Goal: Check status: Check status

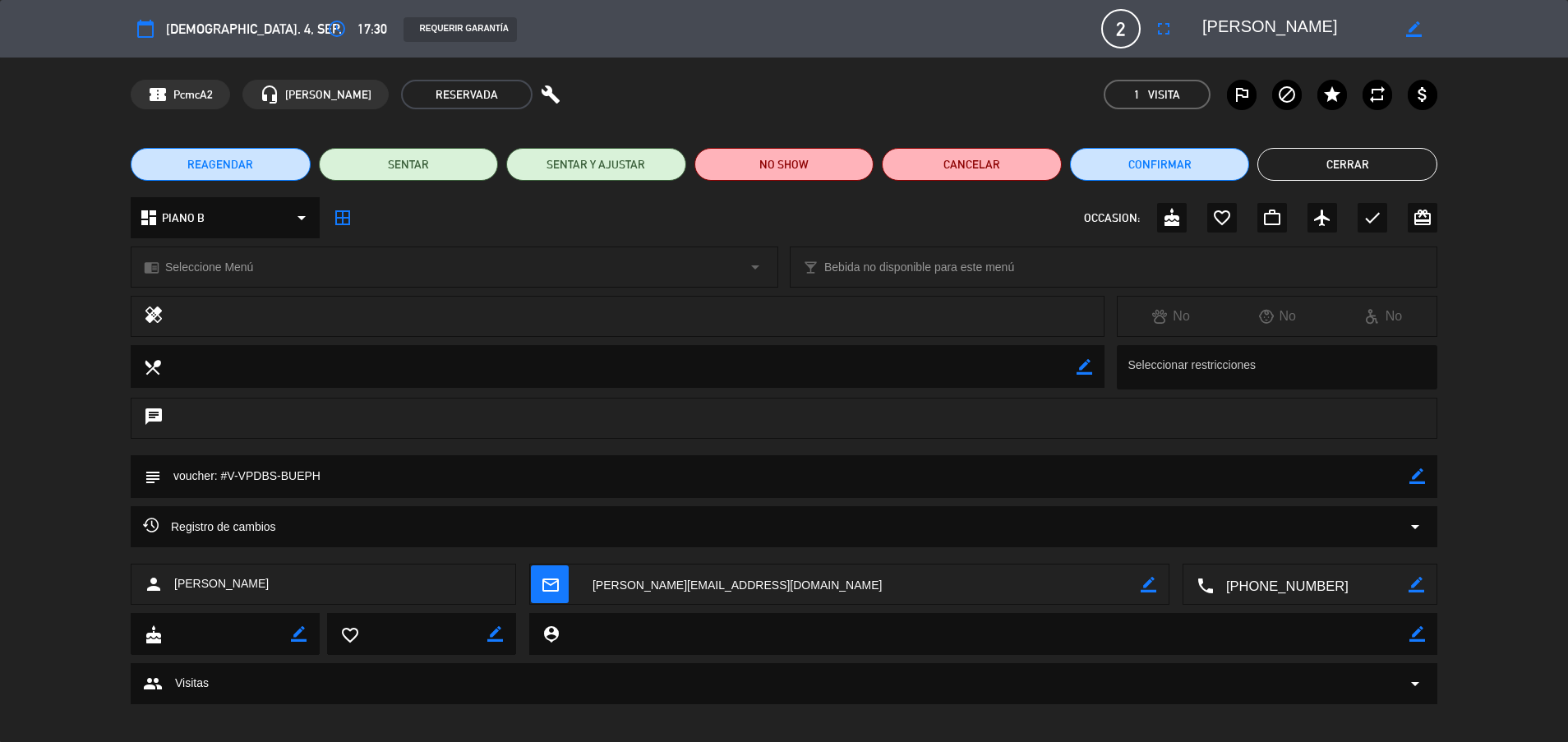
scroll to position [558, 0]
drag, startPoint x: 241, startPoint y: 473, endPoint x: 275, endPoint y: 475, distance: 34.1
click at [275, 475] on textarea at bounding box center [785, 476] width 1249 height 42
click at [1418, 476] on icon "border_color" at bounding box center [1417, 476] width 16 height 16
click at [1373, 470] on textarea at bounding box center [785, 476] width 1249 height 42
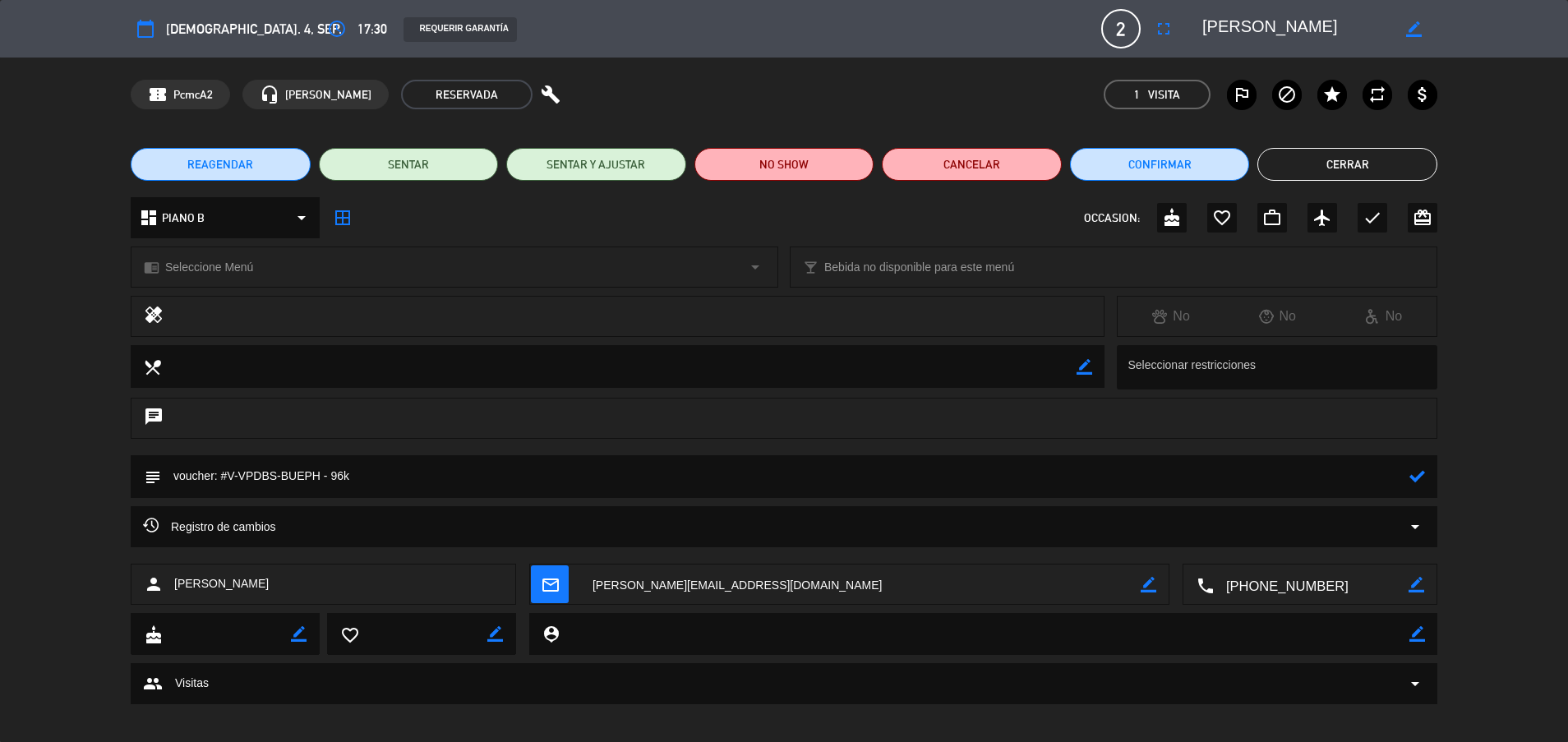
type textarea "voucher: #V-VPDBS-BUEPH - 96k"
click at [1413, 472] on icon at bounding box center [1417, 476] width 16 height 16
click at [1315, 158] on button "Cerrar" at bounding box center [1347, 163] width 180 height 33
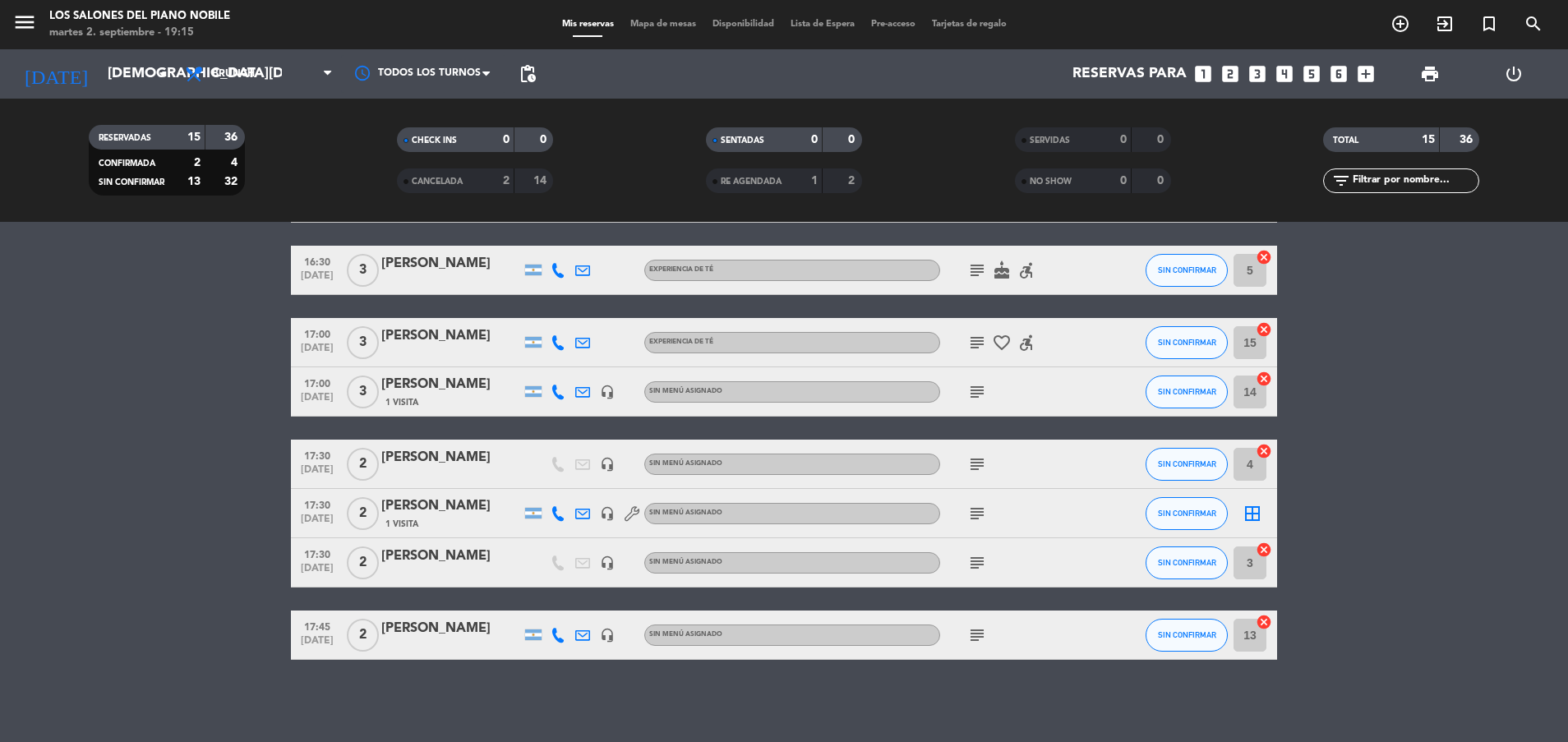
click at [250, 431] on bookings-row "16:00 [DATE] 2 [PERSON_NAME] headset_mic Sin menú asignado subject SIN CONFIRMA…" at bounding box center [784, 232] width 1568 height 854
click at [164, 455] on bookings-row "16:00 [DATE] 2 [PERSON_NAME] headset_mic Sin menú asignado subject SIN CONFIRMA…" at bounding box center [784, 232] width 1568 height 854
click at [162, 444] on bookings-row "16:00 [DATE] 2 [PERSON_NAME] headset_mic Sin menú asignado subject SIN CONFIRMA…" at bounding box center [784, 232] width 1568 height 854
click at [24, 522] on bookings-row "16:00 [DATE] 2 [PERSON_NAME] headset_mic Sin menú asignado subject SIN CONFIRMA…" at bounding box center [784, 232] width 1568 height 854
click at [136, 514] on bookings-row "16:00 [DATE] 2 [PERSON_NAME] headset_mic Sin menú asignado subject SIN CONFIRMA…" at bounding box center [784, 232] width 1568 height 854
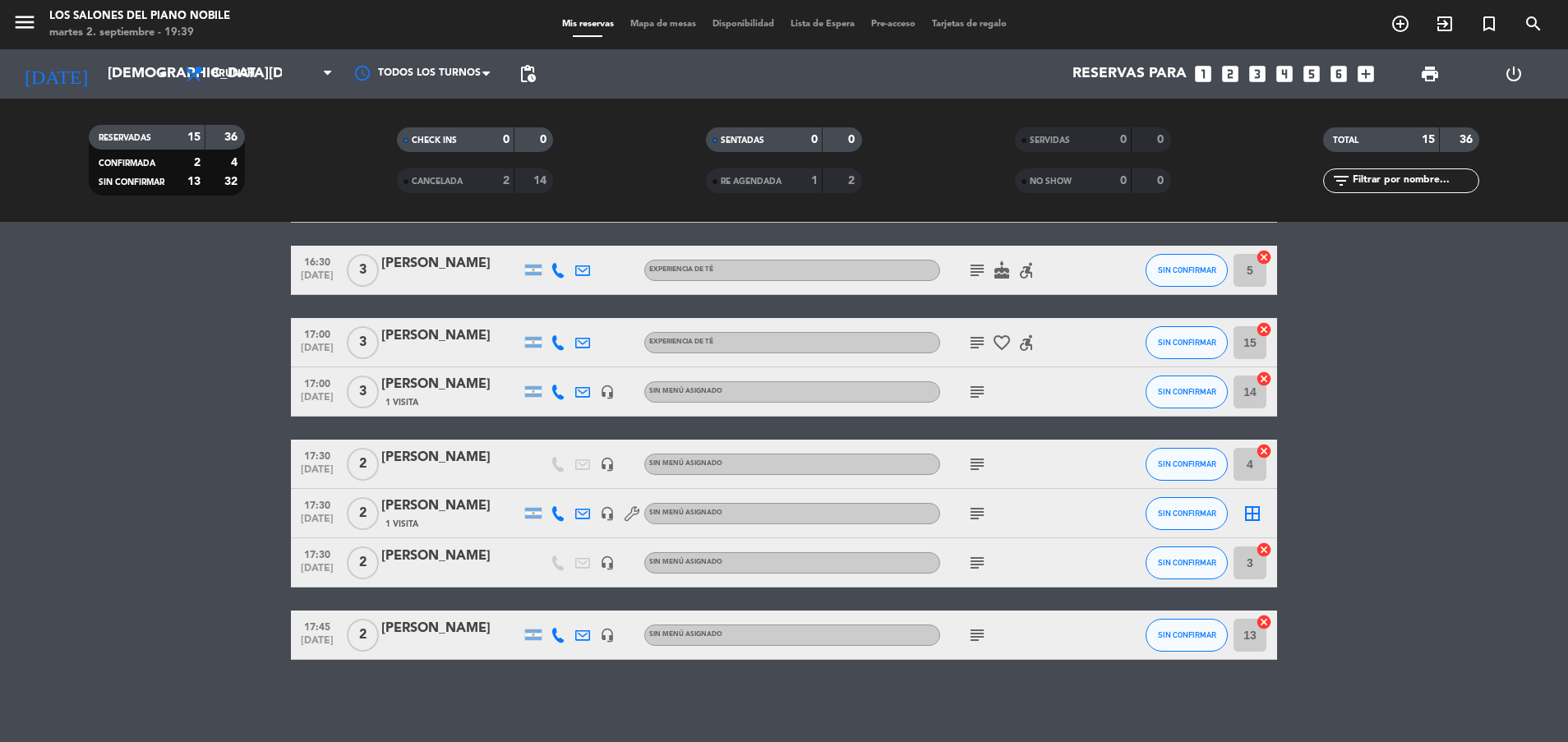
click at [190, 430] on bookings-row "16:00 [DATE] 2 [PERSON_NAME] headset_mic Sin menú asignado subject SIN CONFIRMA…" at bounding box center [784, 232] width 1568 height 854
click at [142, 75] on input "[DEMOGRAPHIC_DATA][DATE]" at bounding box center [195, 74] width 190 height 33
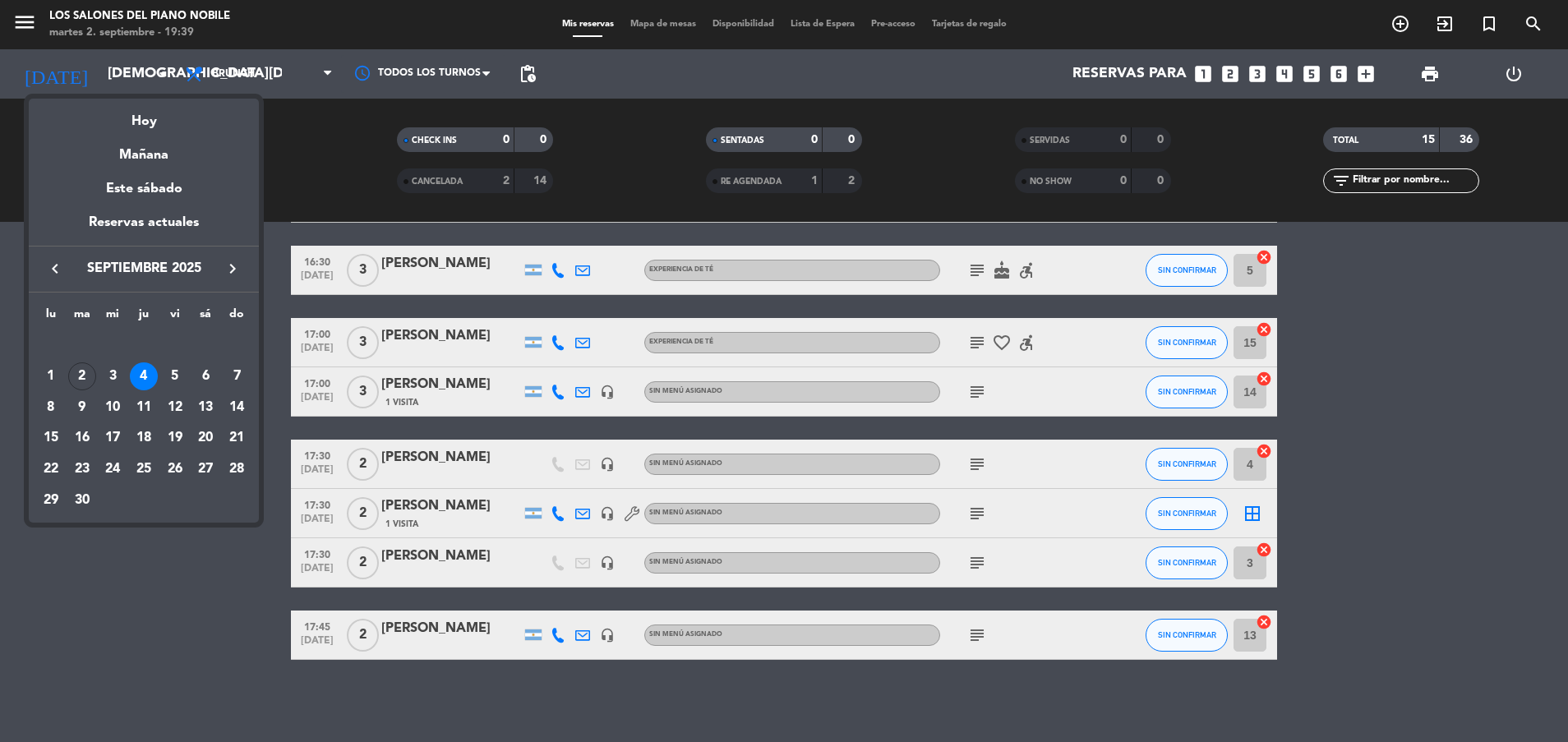
click at [287, 145] on div at bounding box center [784, 371] width 1568 height 742
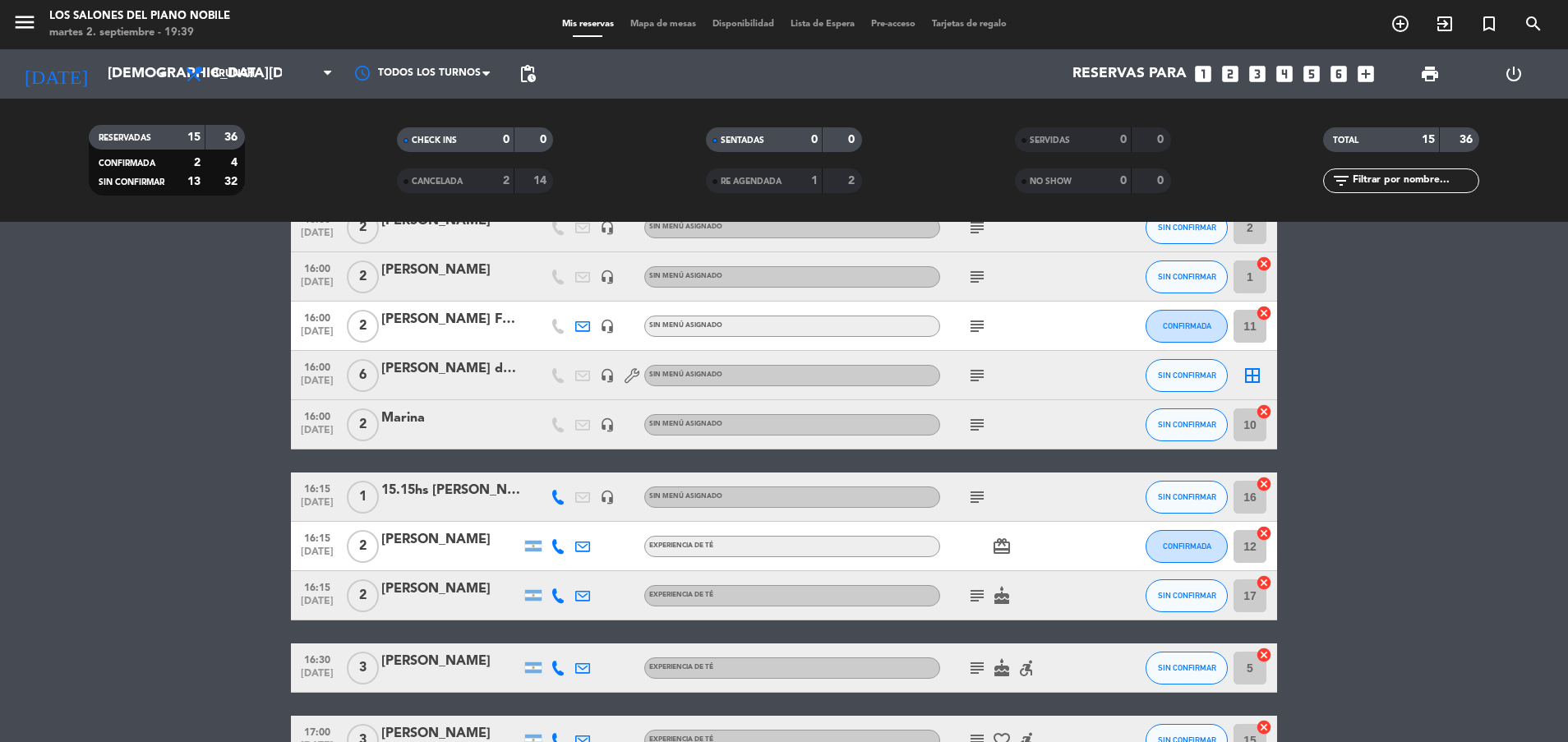
scroll to position [0, 0]
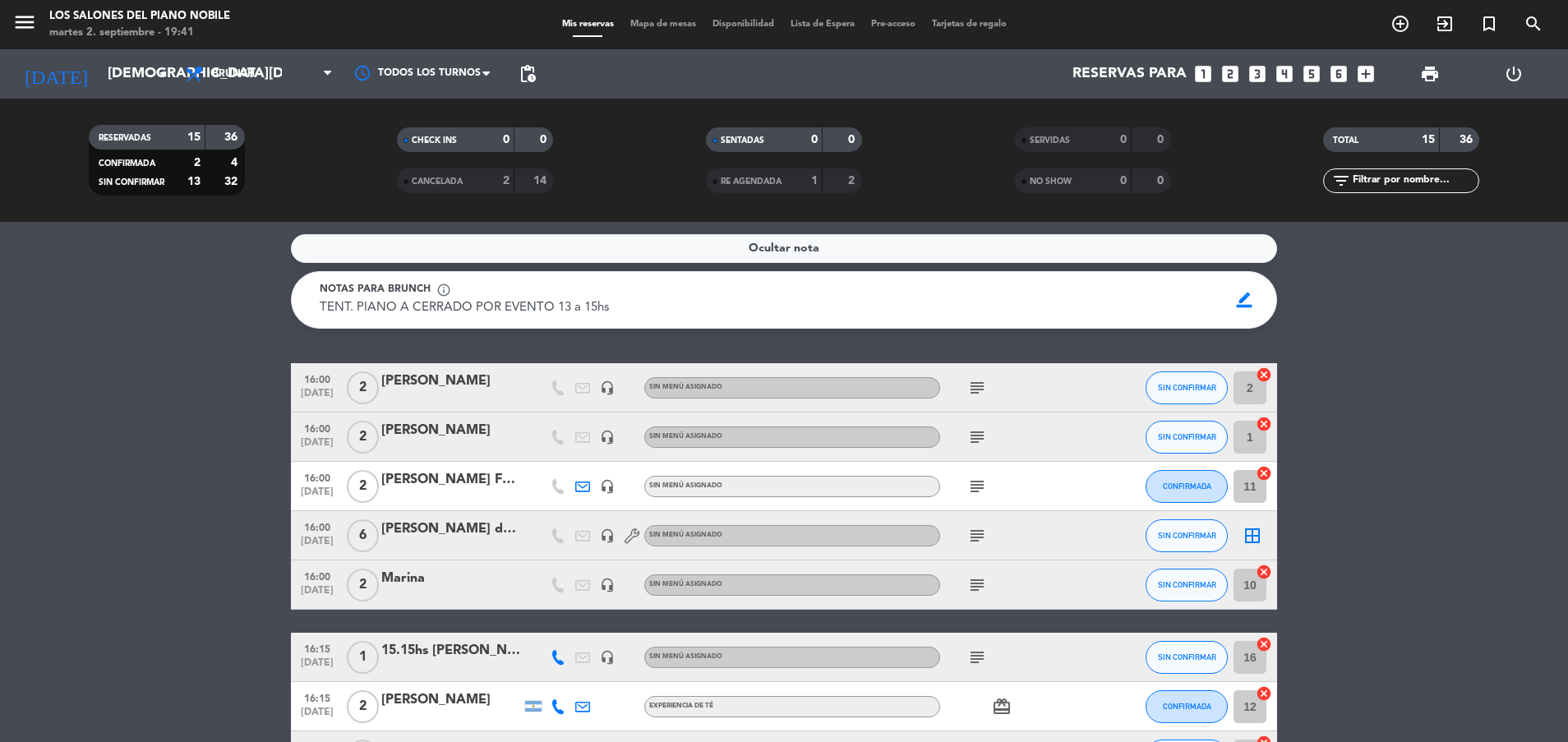
click at [355, 245] on div "Ocultar nota" at bounding box center [784, 248] width 986 height 29
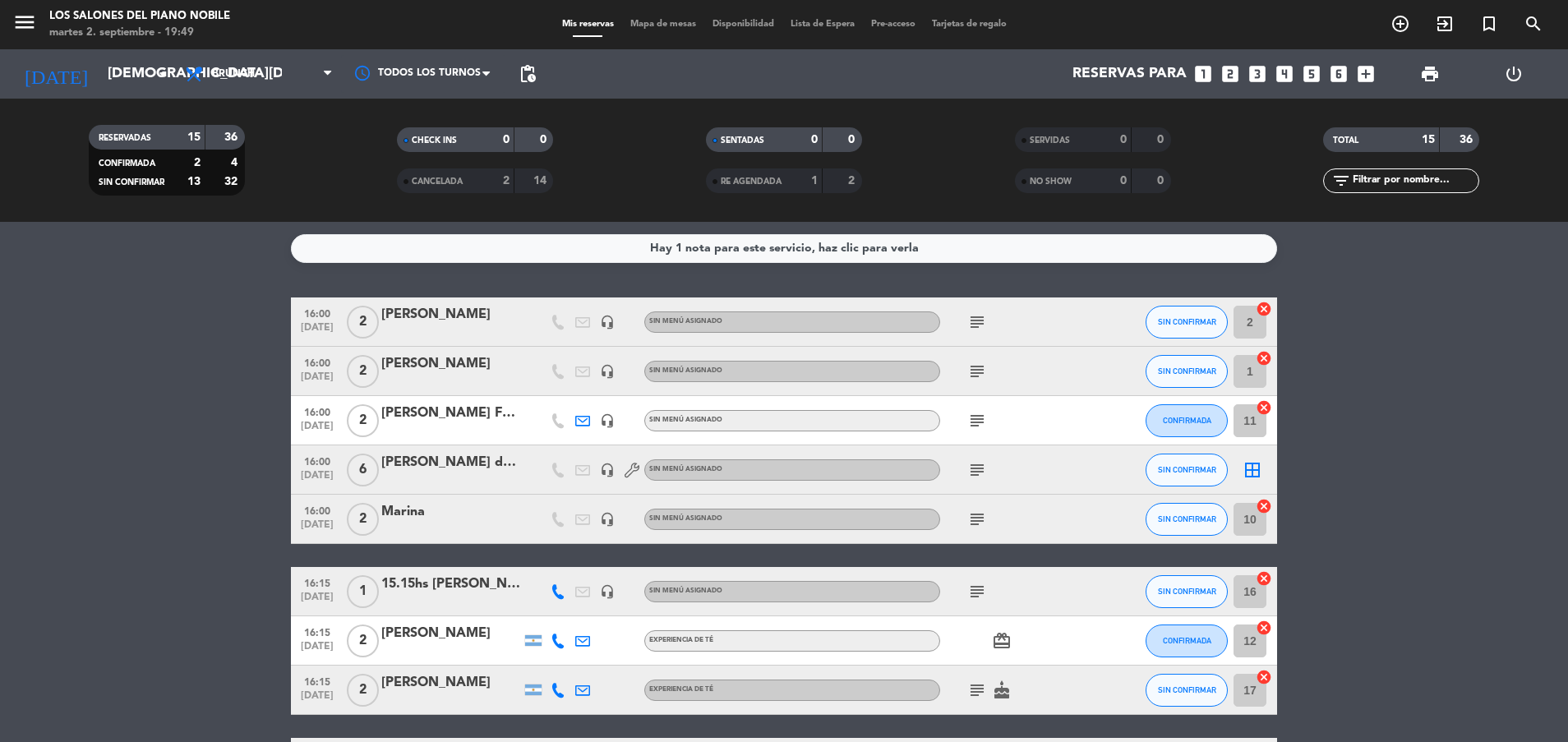
click at [173, 537] on bookings-row "16:00 [DATE] 2 [PERSON_NAME] headset_mic Sin menú asignado subject SIN CONFIRMA…" at bounding box center [784, 724] width 1568 height 854
click at [217, 389] on bookings-row "16:00 [DATE] 2 [PERSON_NAME] headset_mic Sin menú asignado subject SIN CONFIRMA…" at bounding box center [784, 724] width 1568 height 854
click at [201, 454] on bookings-row "16:00 [DATE] 2 [PERSON_NAME] headset_mic Sin menú asignado subject SIN CONFIRMA…" at bounding box center [784, 724] width 1568 height 854
click at [118, 359] on bookings-row "16:00 [DATE] 2 [PERSON_NAME] headset_mic Sin menú asignado subject SIN CONFIRMA…" at bounding box center [784, 724] width 1568 height 854
click at [52, 81] on icon "[DATE]" at bounding box center [56, 74] width 87 height 36
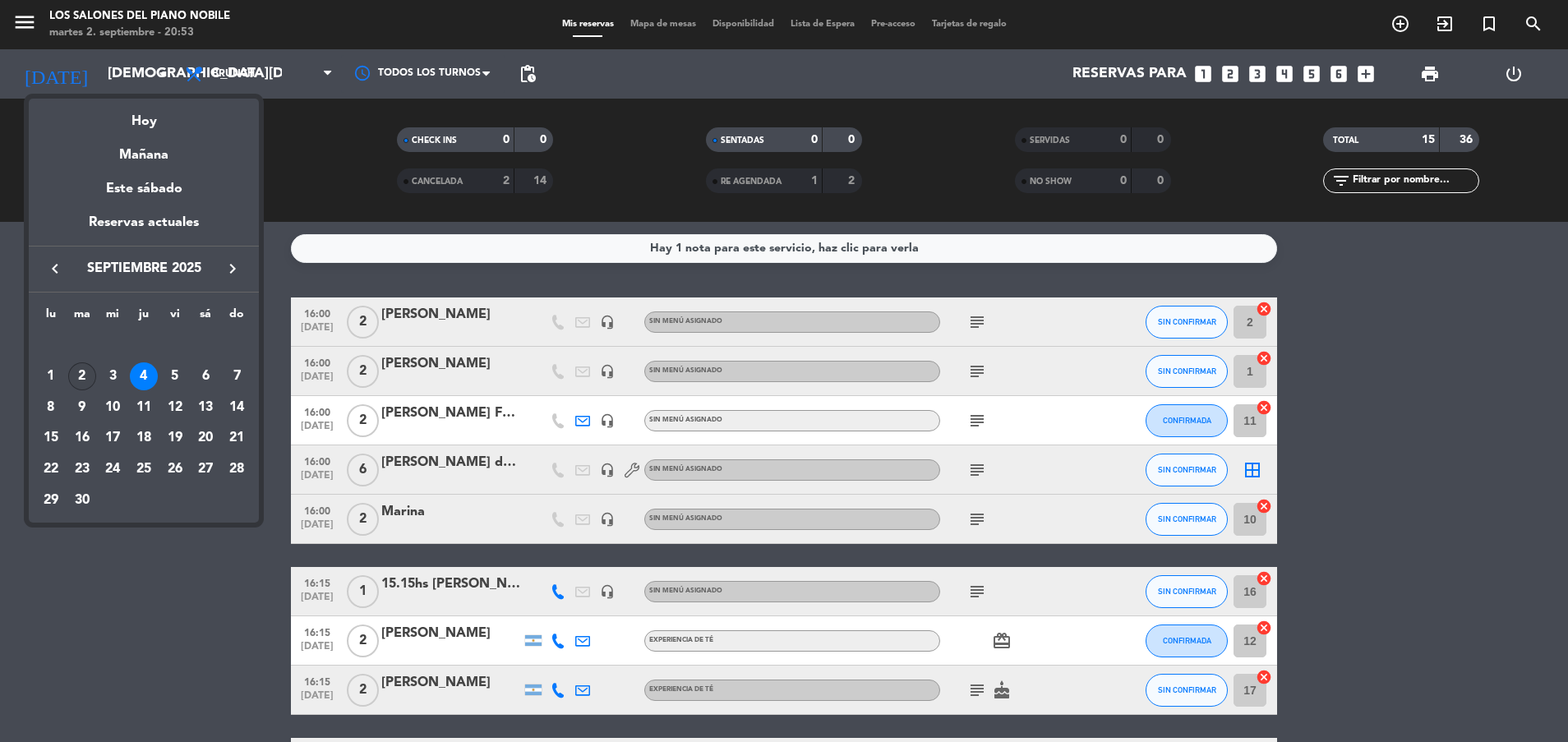
click at [83, 373] on div "2" at bounding box center [81, 376] width 28 height 28
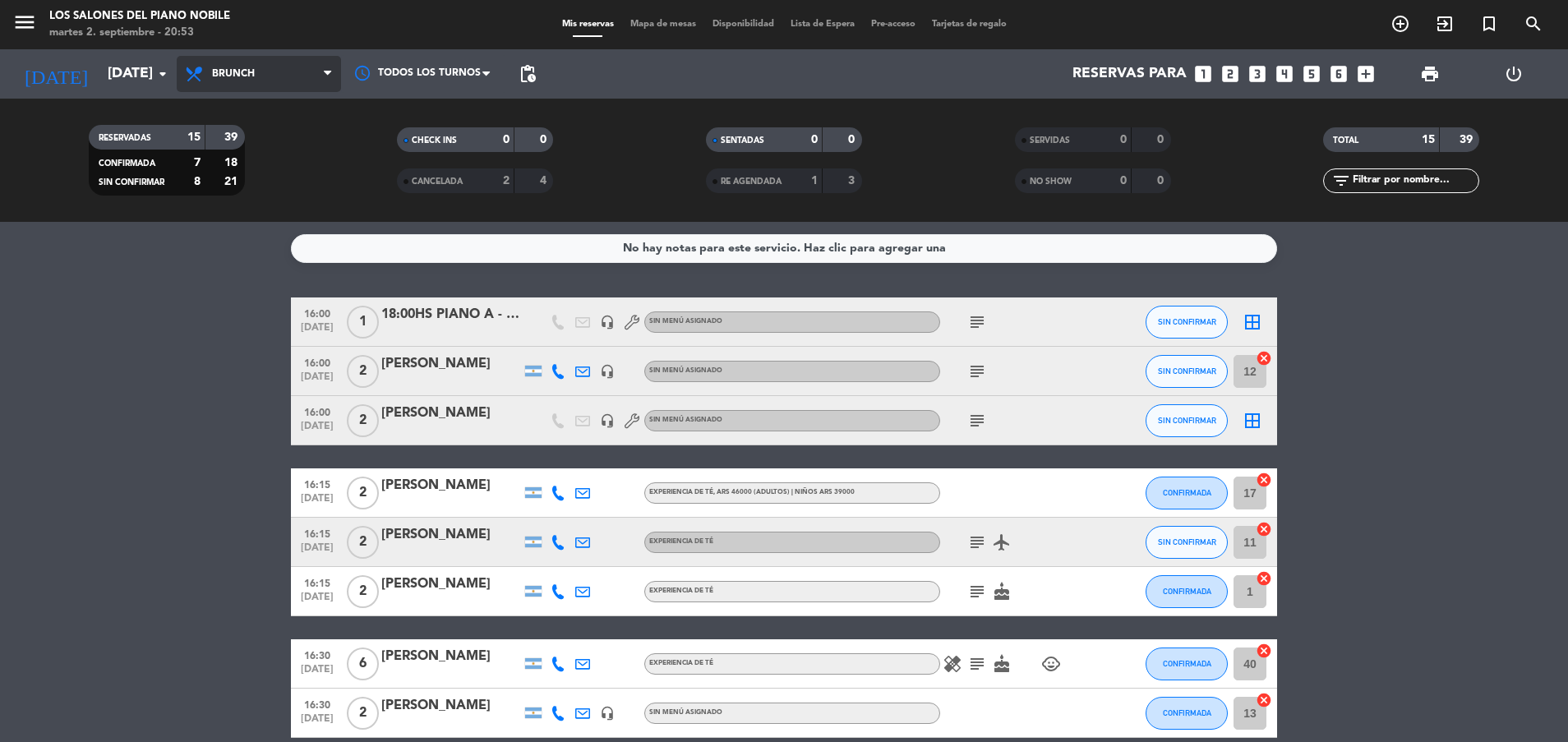
click at [261, 74] on span "Brunch" at bounding box center [259, 74] width 164 height 36
click at [252, 246] on ng-component "menu Los Salones del Piano [PERSON_NAME] [DATE] 2. septiembre - 20:53 Mis reser…" at bounding box center [784, 371] width 1568 height 742
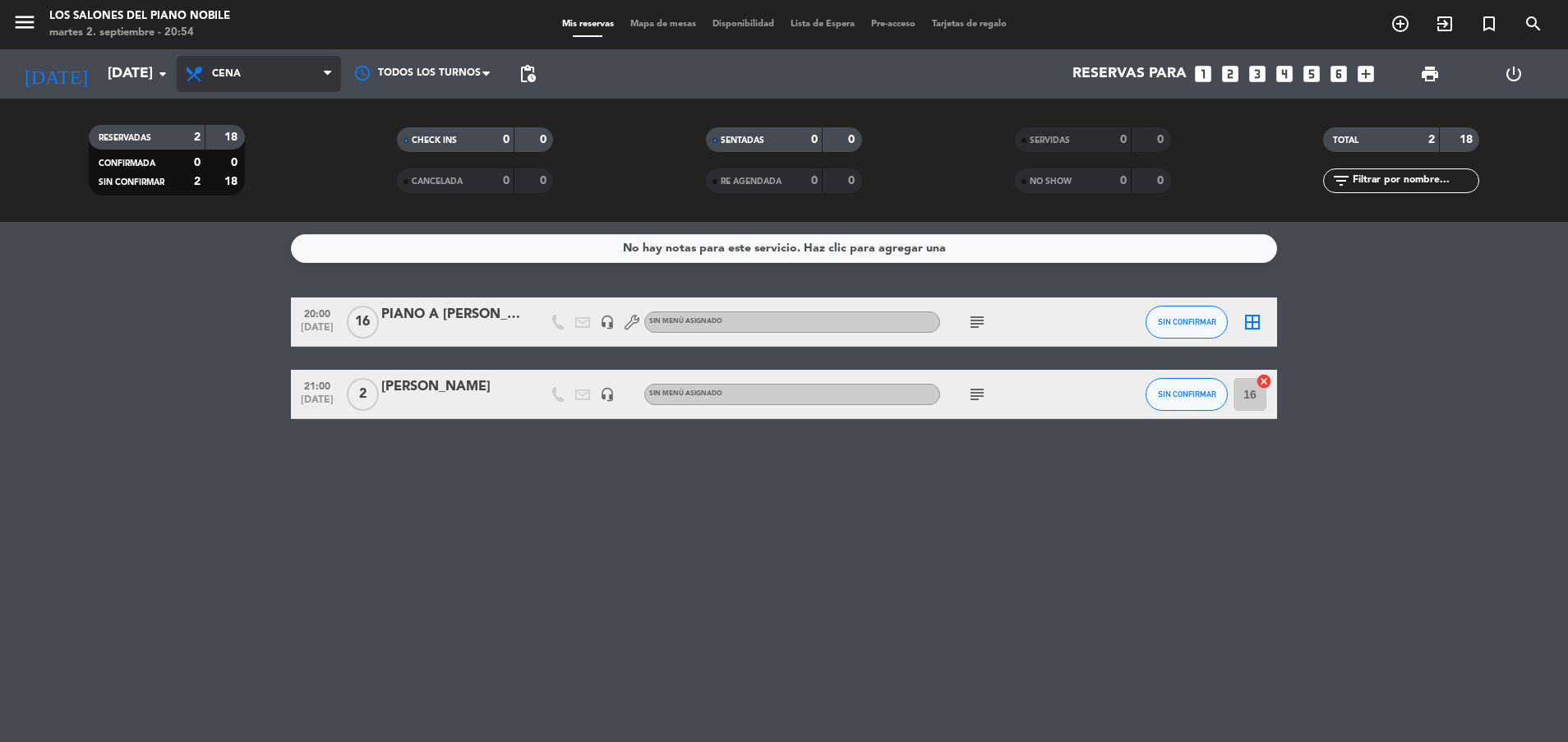
click at [285, 75] on span "Cena" at bounding box center [259, 74] width 164 height 36
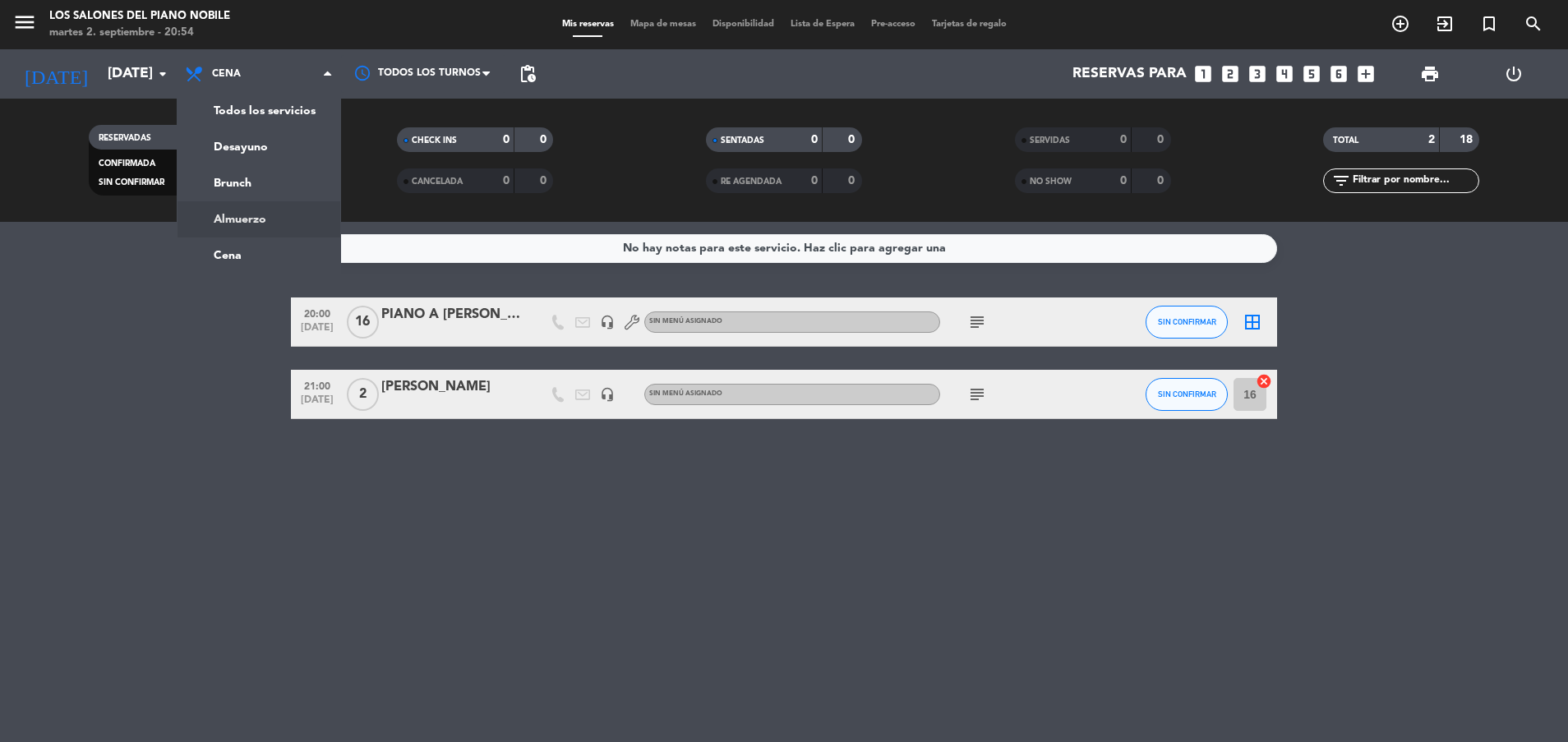
drag, startPoint x: 285, startPoint y: 75, endPoint x: 169, endPoint y: 460, distance: 402.1
click at [169, 460] on ng-component "menu Los Salones del Piano [PERSON_NAME] [DATE] 2. septiembre - 20:54 Mis reser…" at bounding box center [784, 371] width 1568 height 742
click at [262, 206] on div "menu Los Salones del Piano [PERSON_NAME] [DATE] 2. septiembre - 20:54 Mis reser…" at bounding box center [784, 111] width 1568 height 222
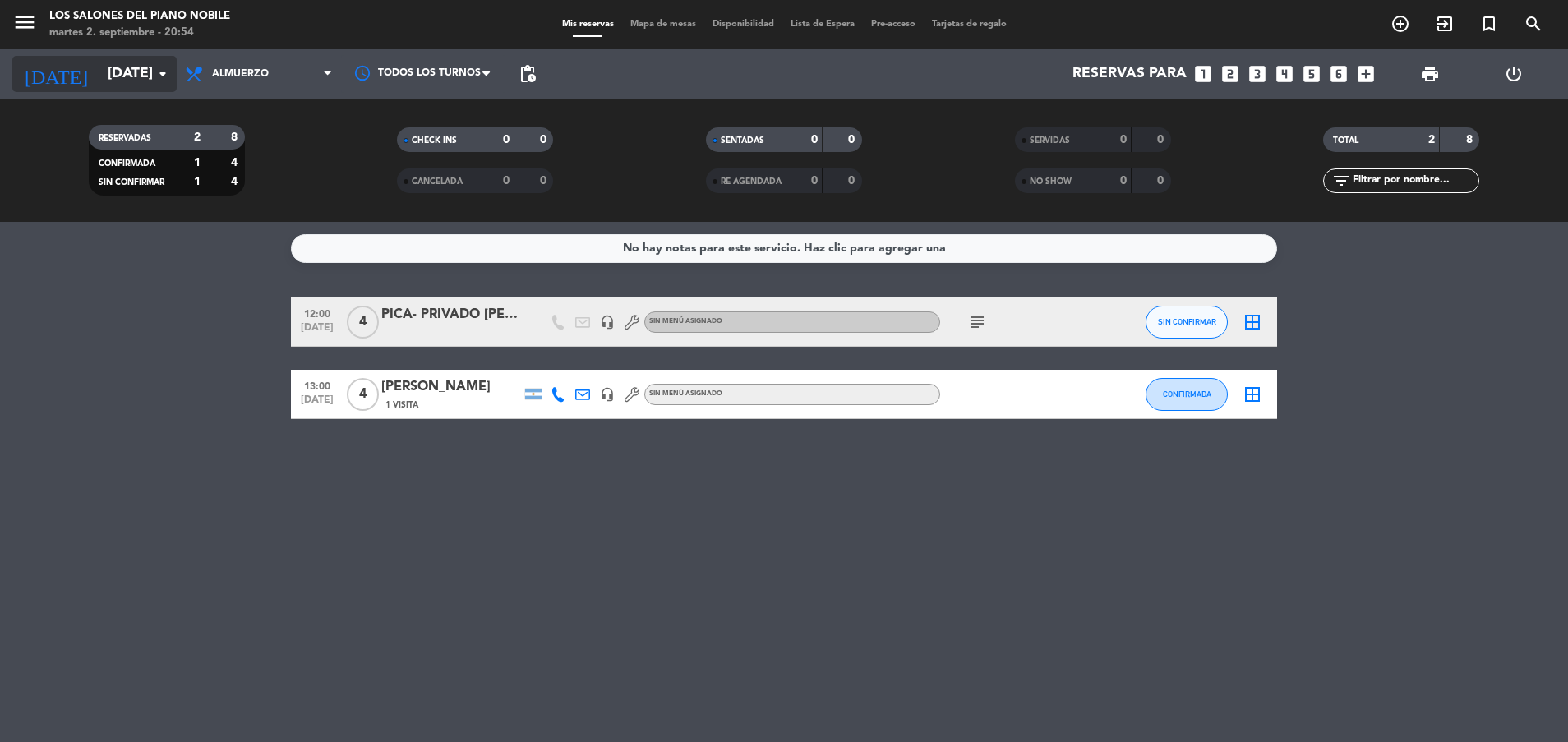
click at [100, 71] on input "[DATE]" at bounding box center [195, 74] width 190 height 33
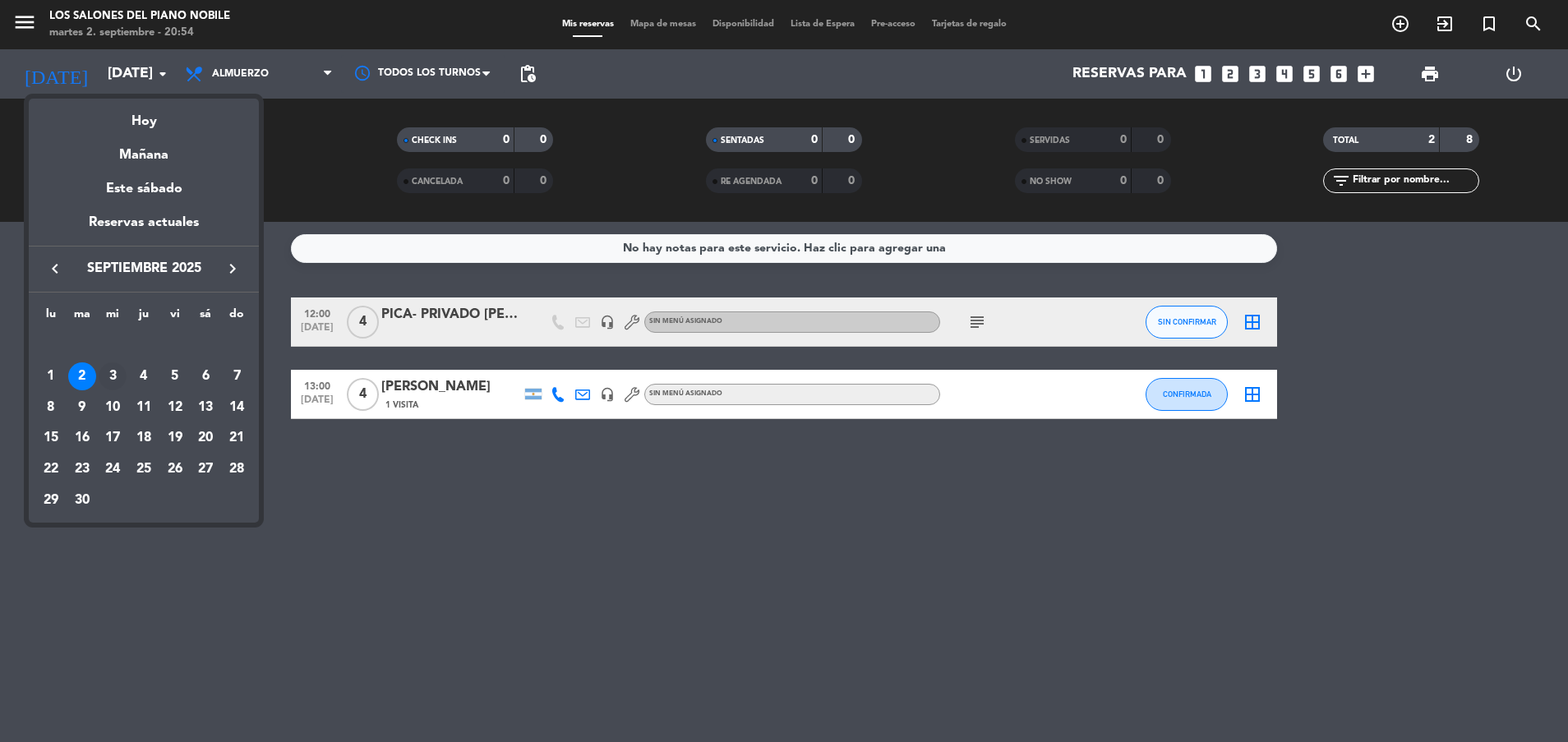
click at [111, 374] on div "3" at bounding box center [112, 376] width 28 height 28
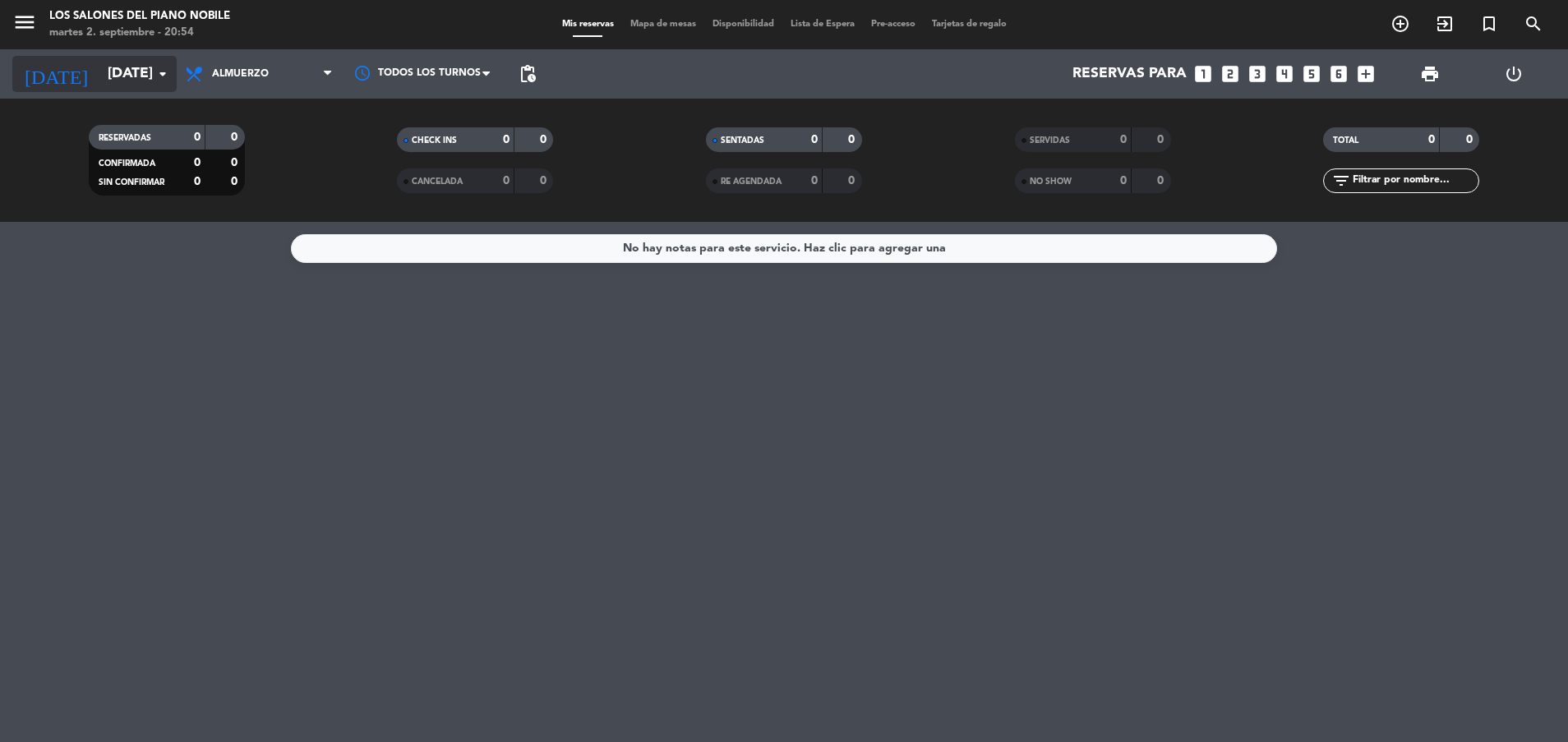
click at [112, 74] on input "[DATE]" at bounding box center [195, 74] width 190 height 33
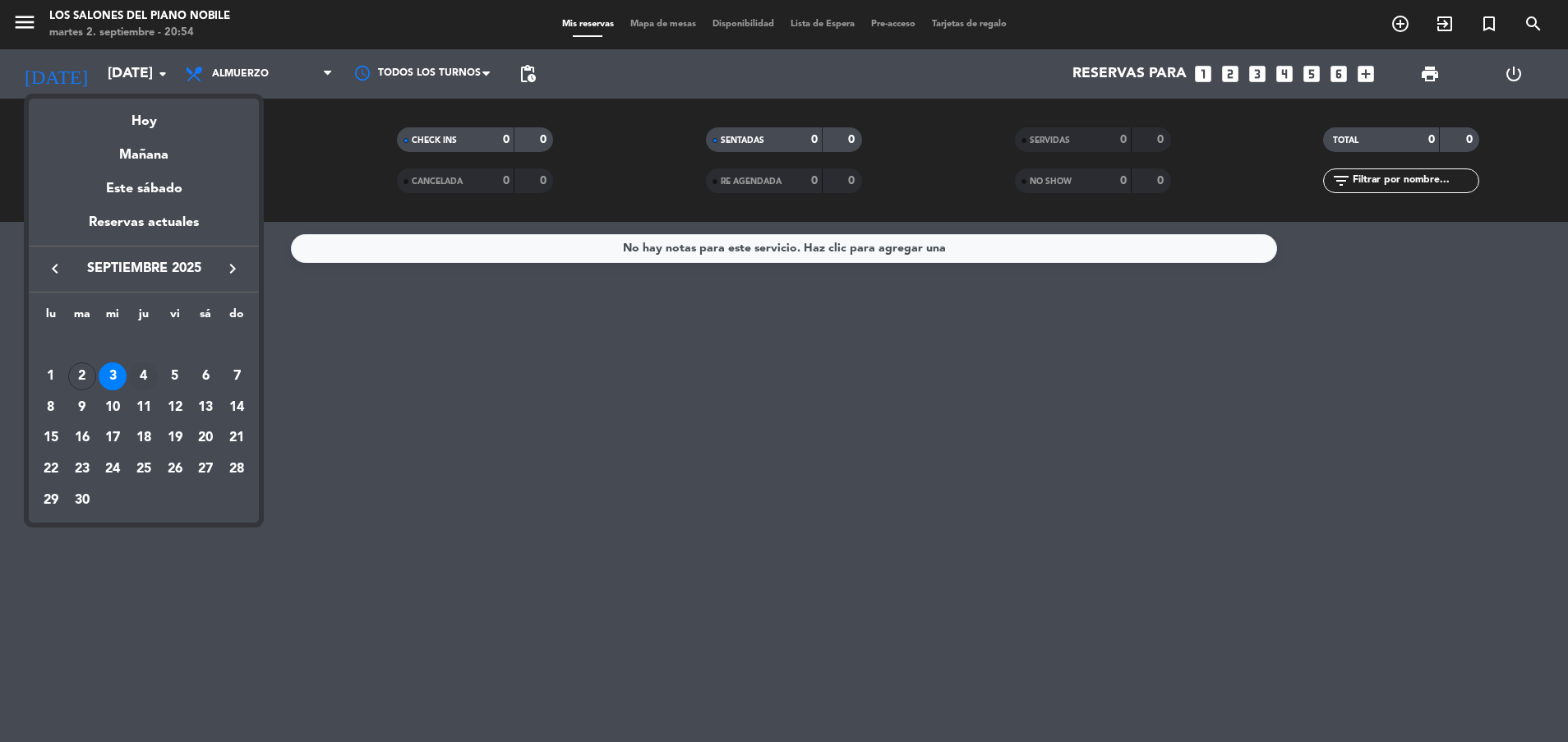
click at [143, 382] on div "4" at bounding box center [143, 376] width 28 height 28
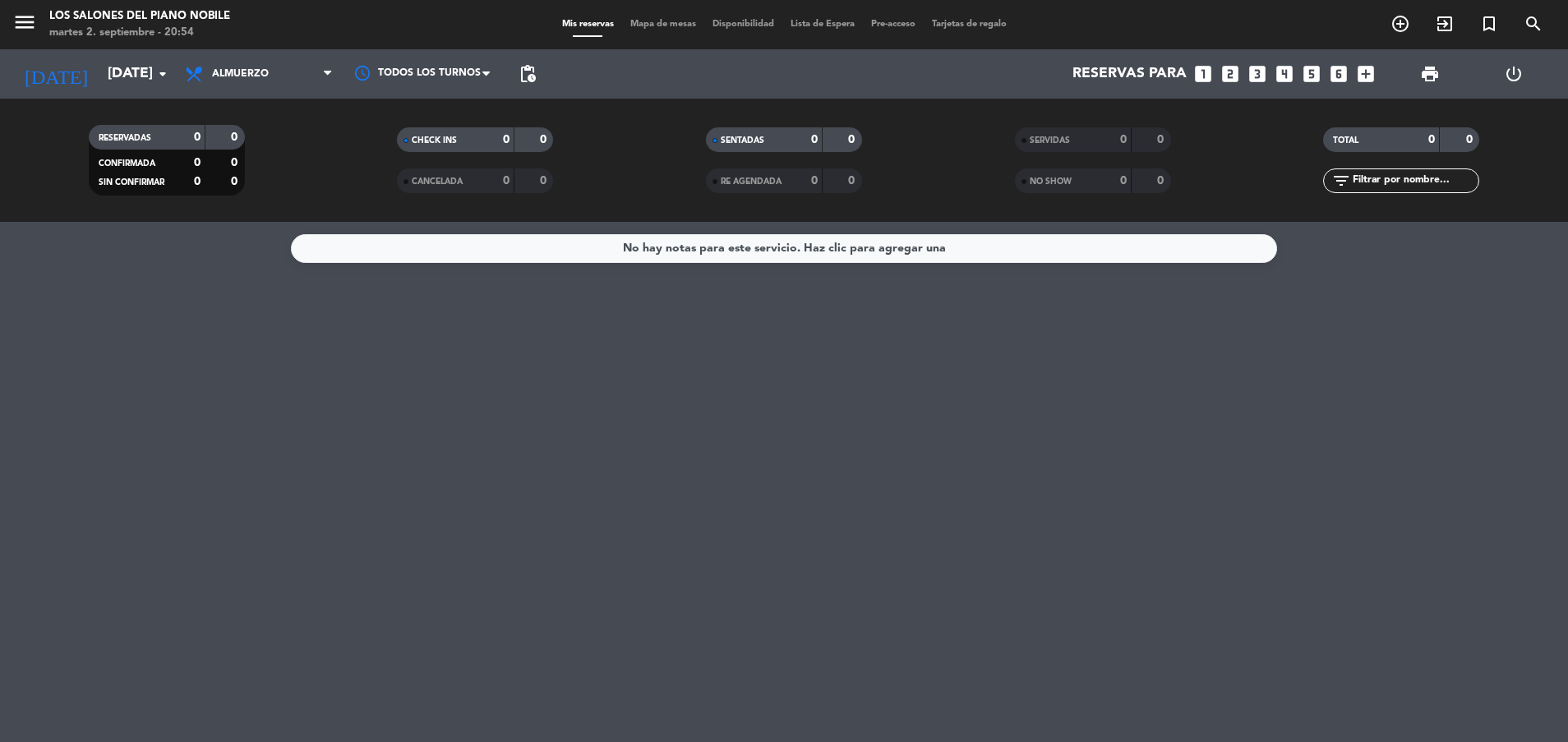
type input "[DEMOGRAPHIC_DATA][DATE]"
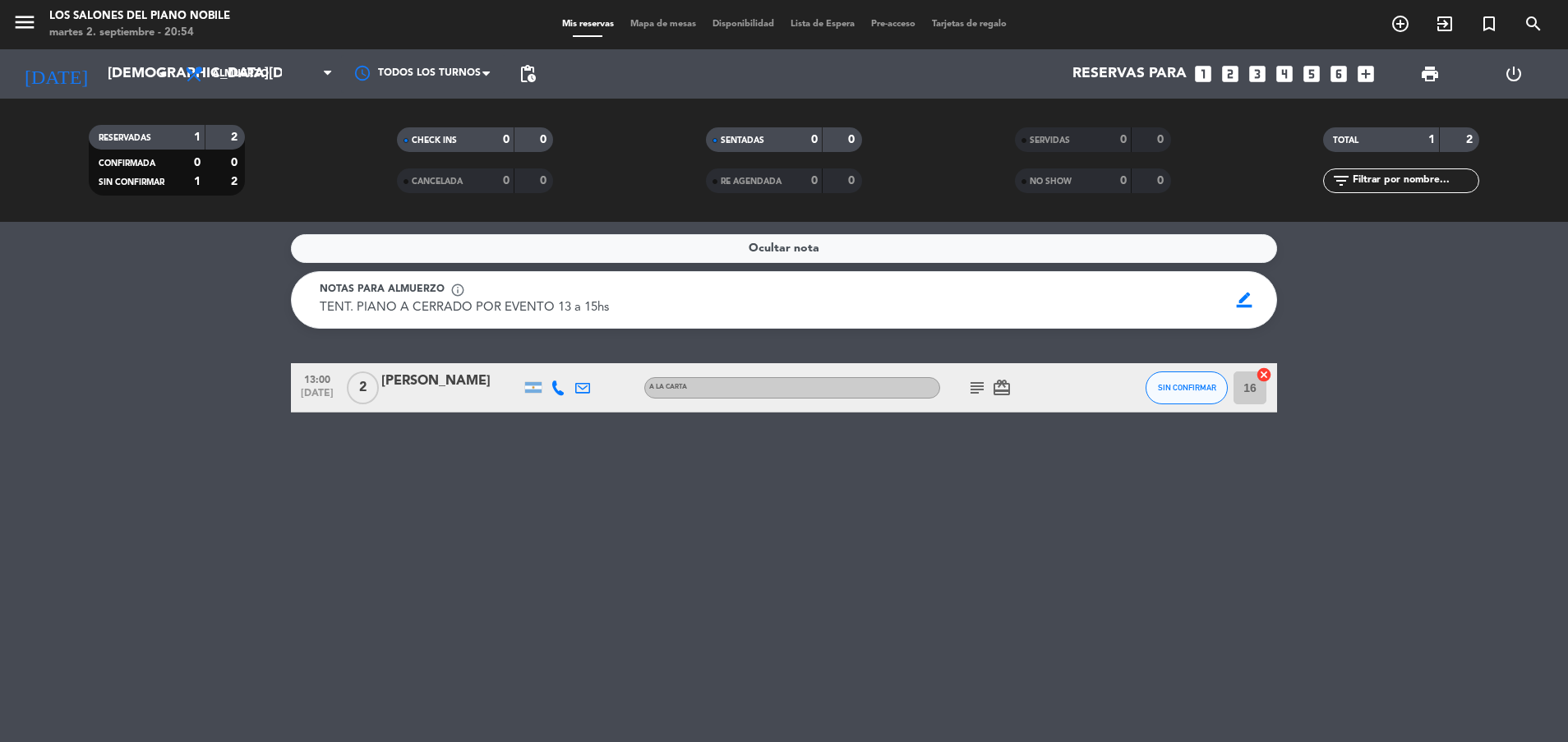
click at [979, 383] on icon "subject" at bounding box center [978, 388] width 20 height 20
click at [585, 385] on icon at bounding box center [583, 388] width 15 height 15
click at [586, 384] on icon at bounding box center [583, 388] width 15 height 15
click at [588, 392] on icon at bounding box center [583, 388] width 15 height 15
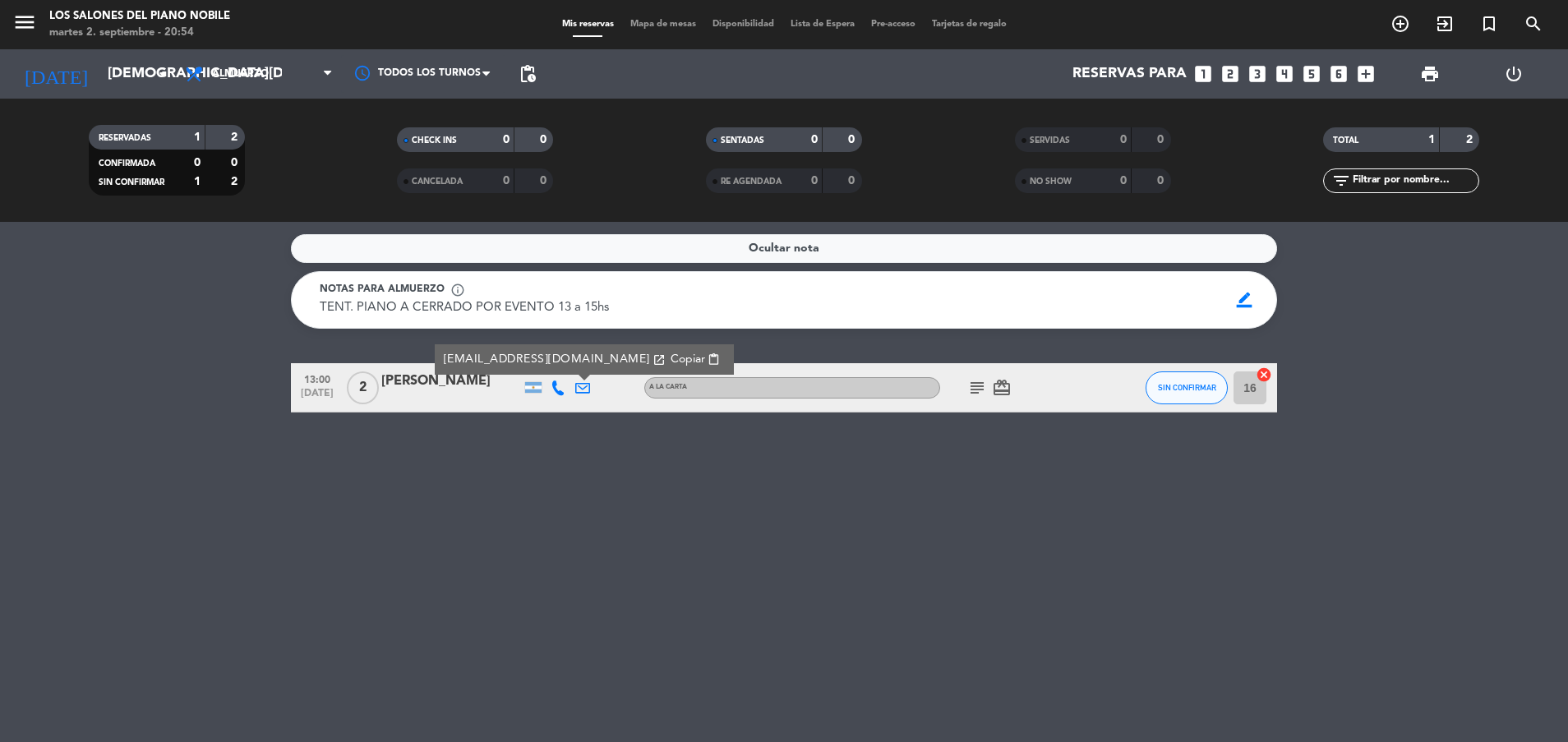
click at [587, 392] on icon at bounding box center [583, 388] width 15 height 15
click at [480, 506] on div "Ocultar nota Notas para almuerzo info_outline TENT. PIANO A CERRADO POR EVENTO …" at bounding box center [784, 482] width 1568 height 520
click at [143, 487] on div "Ocultar nota Notas para almuerzo info_outline TENT. PIANO A CERRADO POR EVENTO …" at bounding box center [784, 482] width 1568 height 520
click at [569, 241] on div "Ocultar nota" at bounding box center [784, 248] width 986 height 29
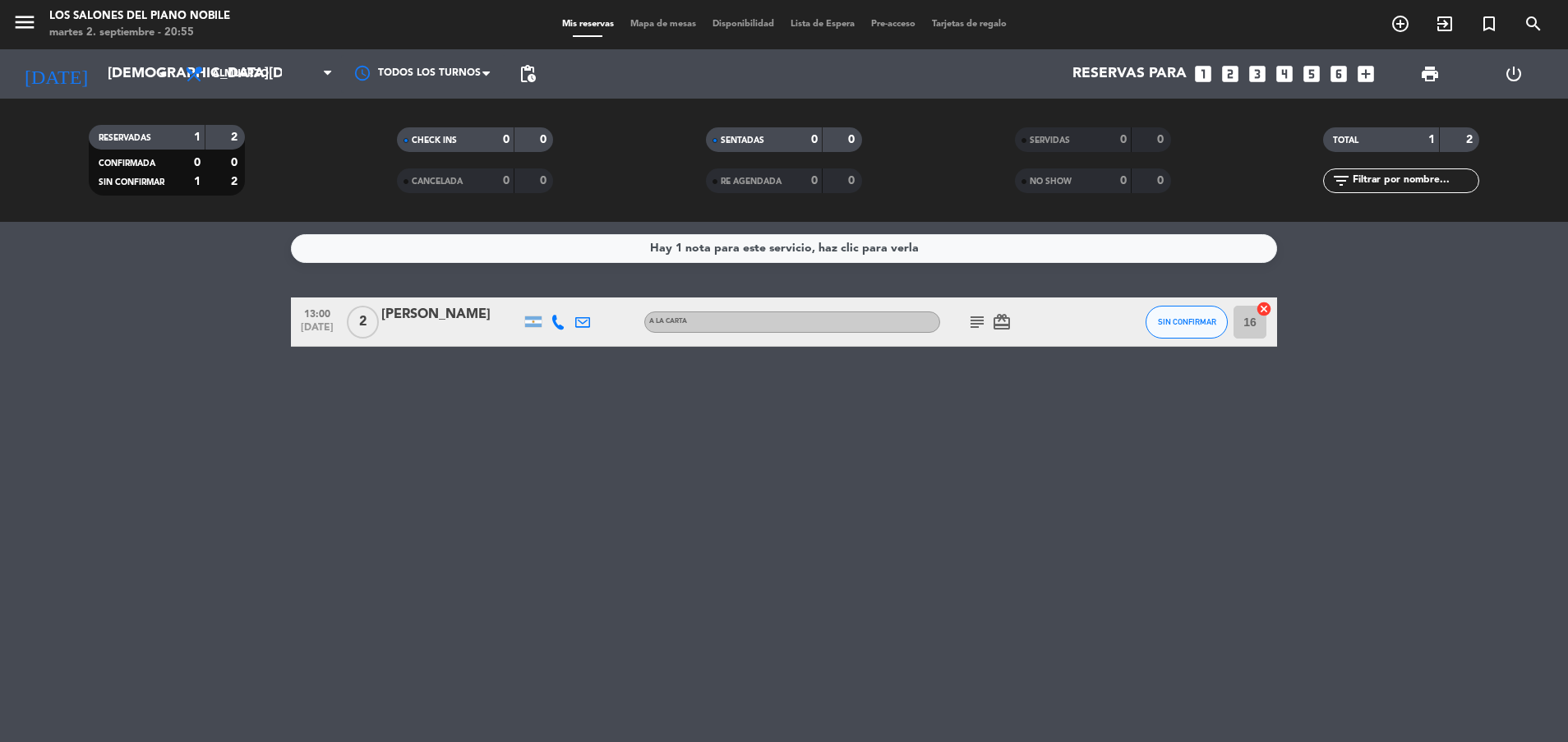
click at [528, 553] on div "Hay 1 nota para este servicio, haz clic para verla 13:00 [DATE] 2 [PERSON_NAME]…" at bounding box center [784, 482] width 1568 height 520
click at [229, 77] on span "Almuerzo" at bounding box center [241, 74] width 57 height 12
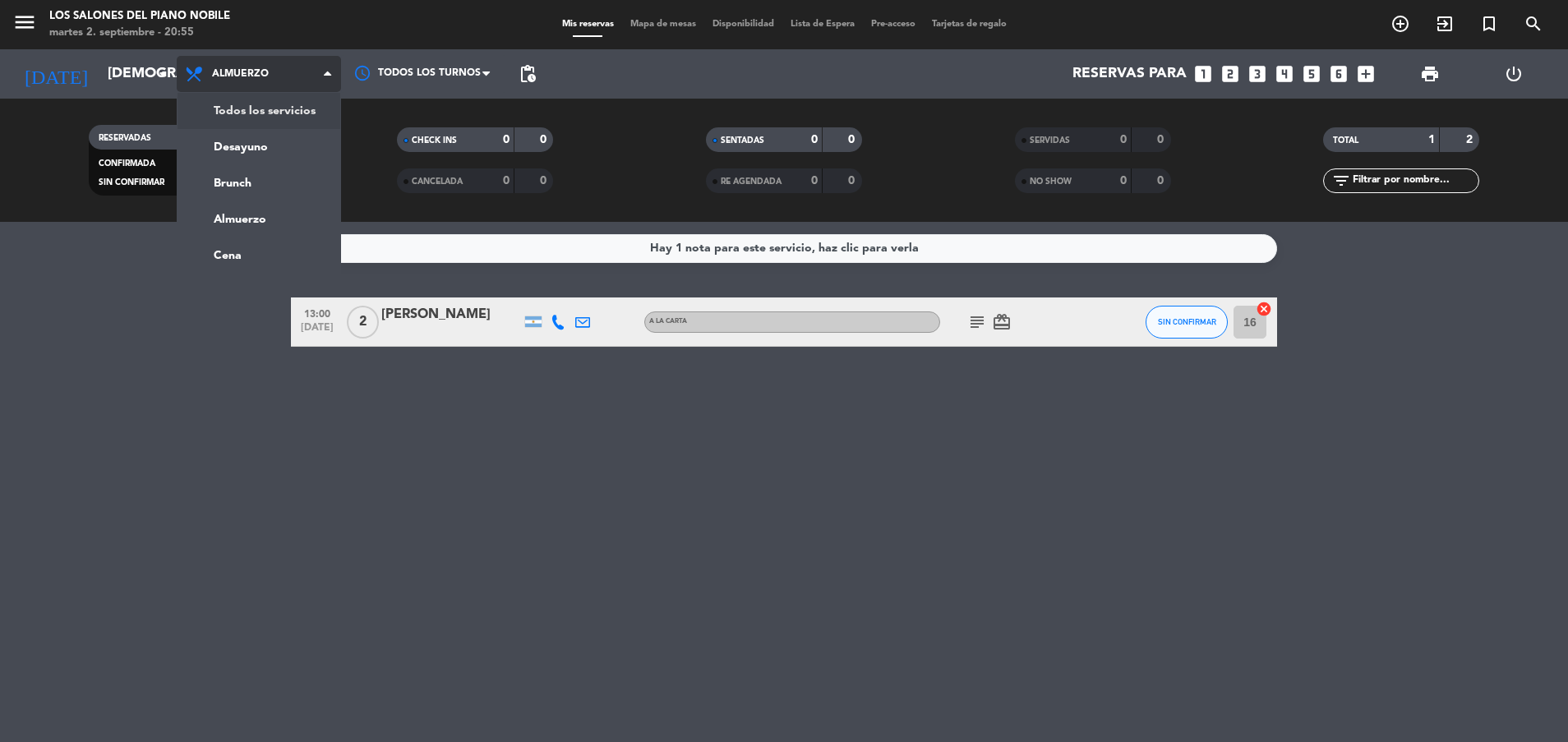
click at [251, 101] on div "menu Los Salones del Piano [PERSON_NAME] [DATE] 2. septiembre - 20:55 Mis reser…" at bounding box center [784, 111] width 1568 height 222
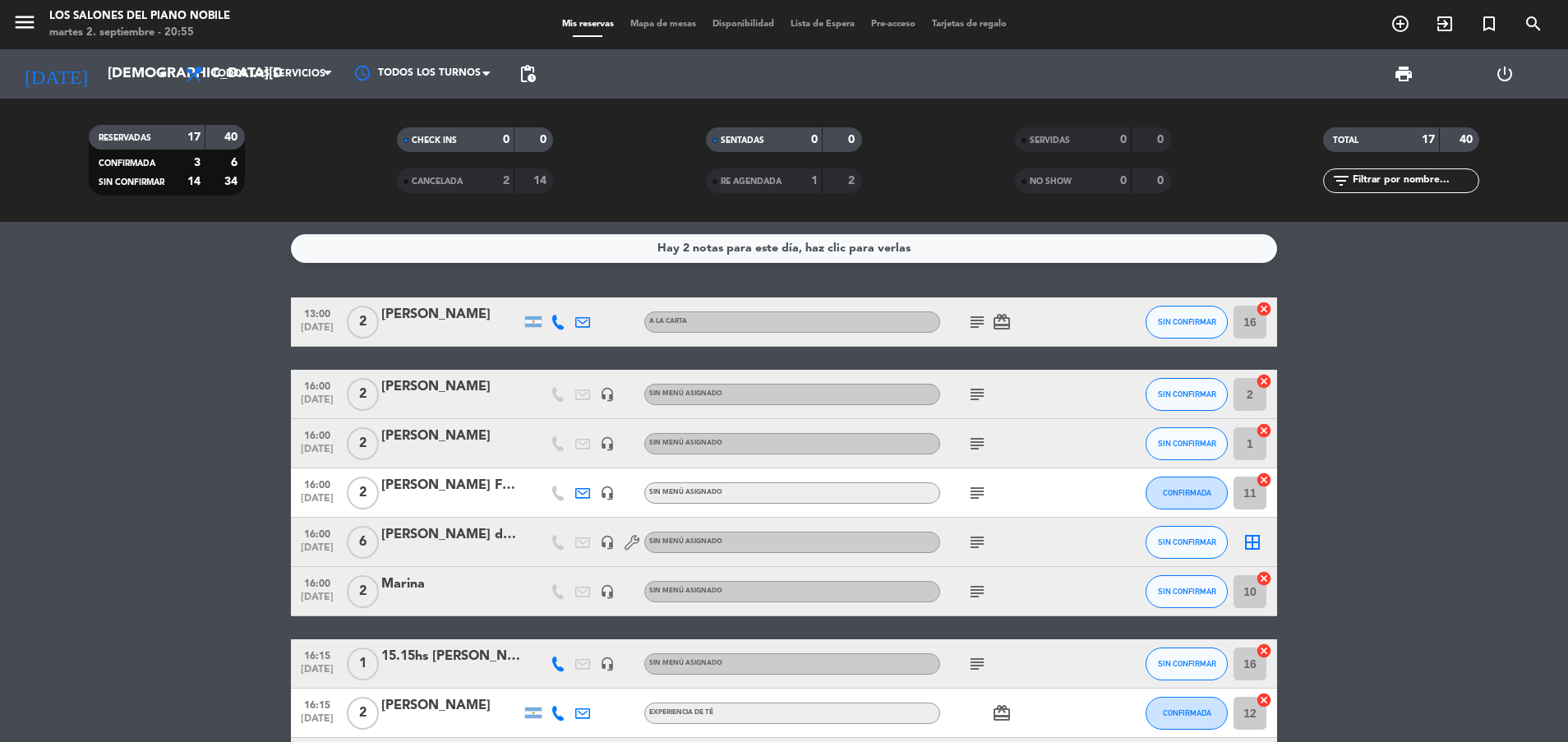
scroll to position [637, 0]
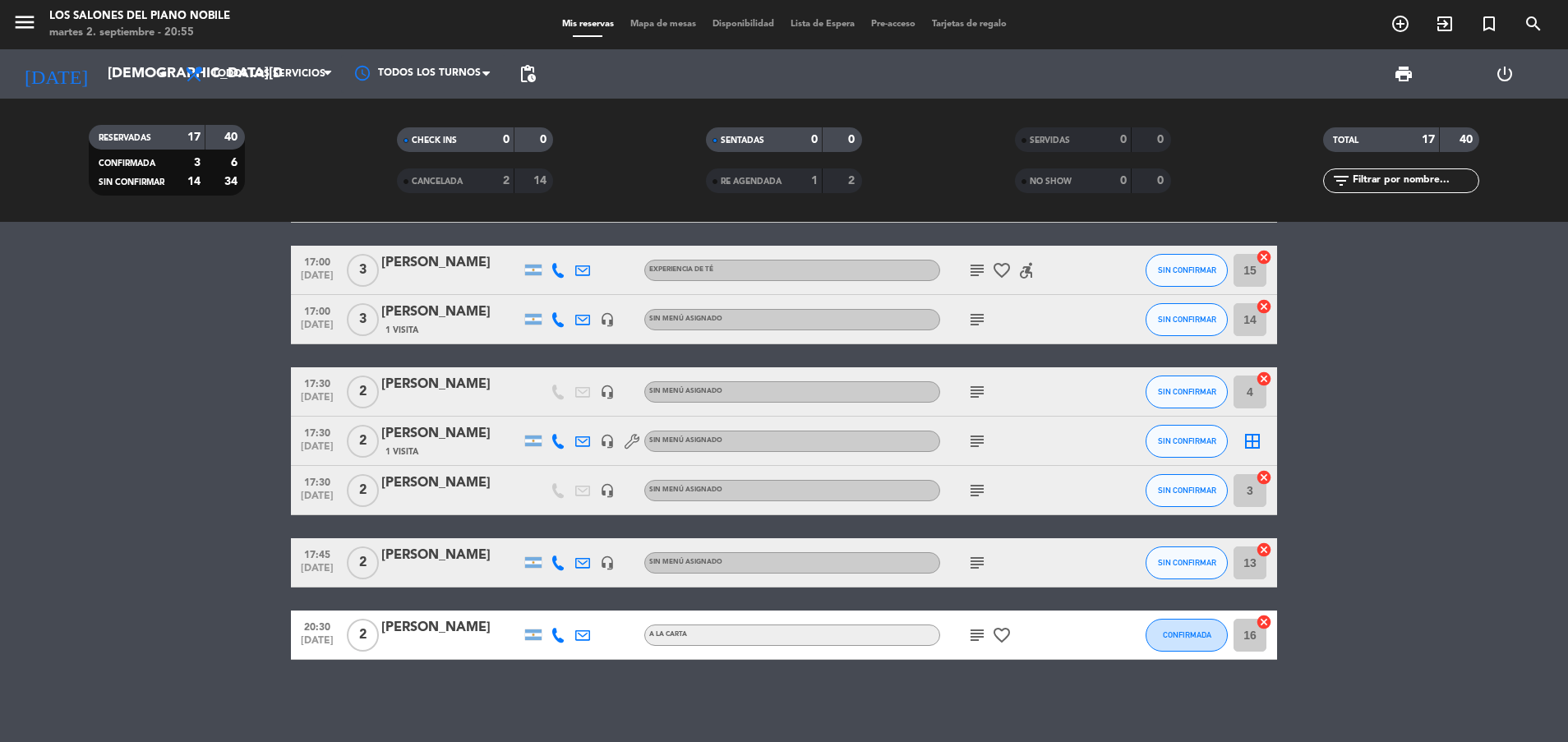
click at [976, 637] on icon "subject" at bounding box center [978, 636] width 20 height 20
click at [987, 556] on span "subject" at bounding box center [977, 563] width 24 height 20
click at [971, 559] on icon "subject" at bounding box center [978, 563] width 20 height 20
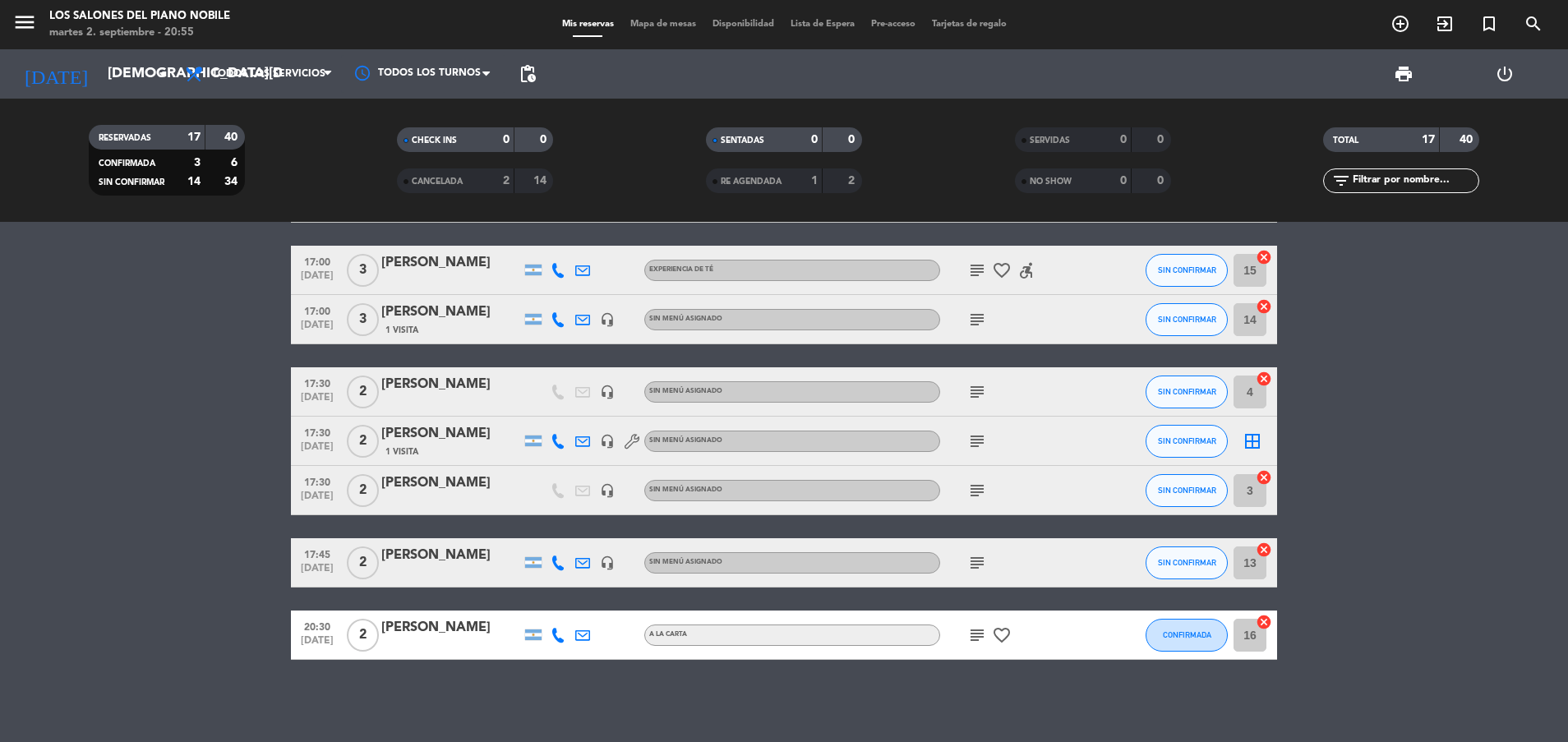
click at [973, 494] on icon "subject" at bounding box center [978, 490] width 20 height 20
click at [974, 442] on icon "subject" at bounding box center [978, 442] width 20 height 20
click at [978, 397] on icon "subject" at bounding box center [978, 392] width 20 height 20
